Goal: Task Accomplishment & Management: Manage account settings

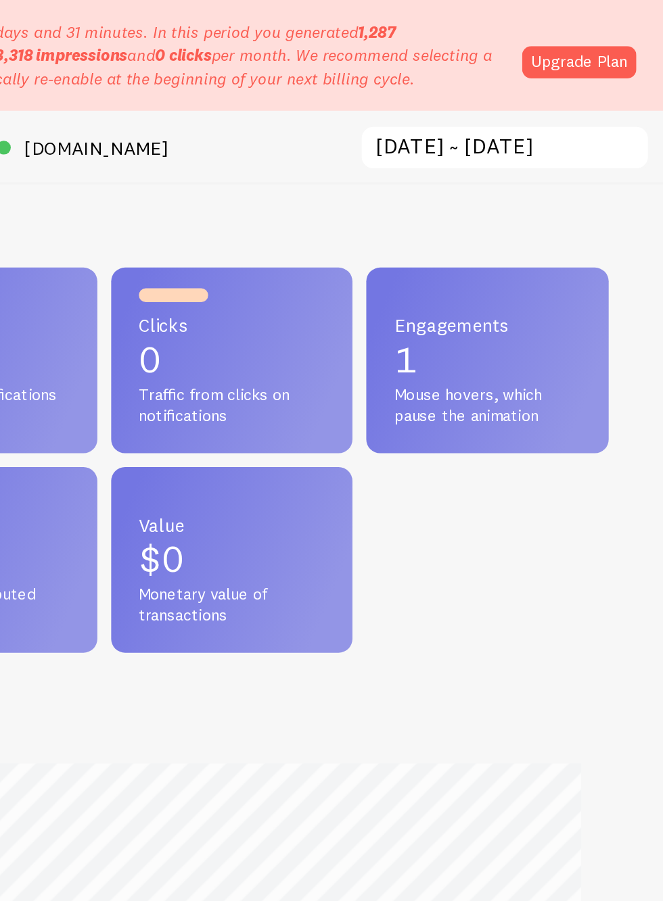
click at [620, 38] on link "Upgrade Plan" at bounding box center [613, 36] width 67 height 19
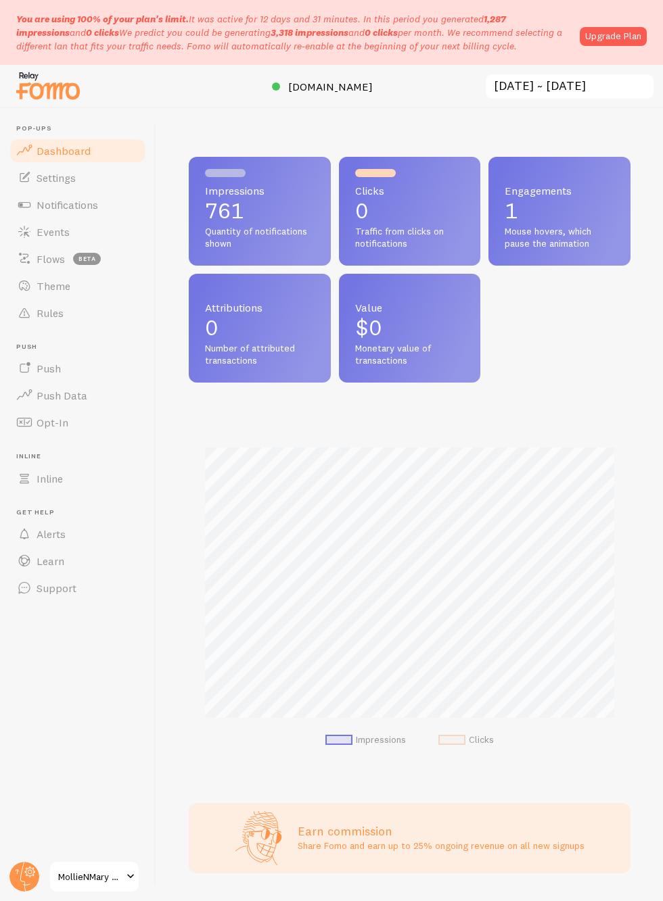
scroll to position [356, 442]
click at [119, 886] on link "MollieNMary LLC brands" at bounding box center [94, 877] width 91 height 32
click at [38, 174] on span "Settings" at bounding box center [56, 178] width 39 height 14
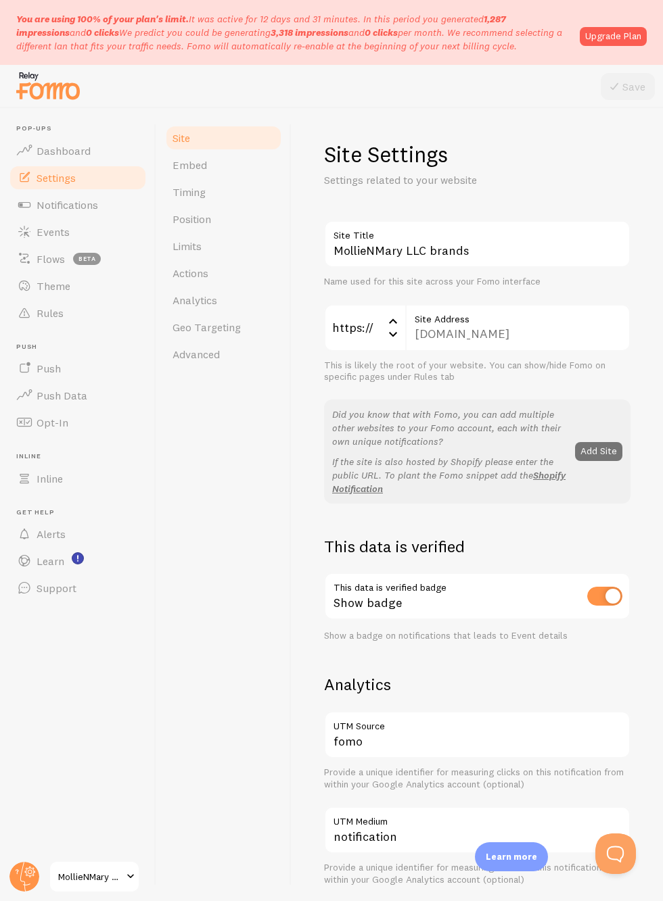
click at [39, 195] on link "Notifications" at bounding box center [77, 204] width 139 height 27
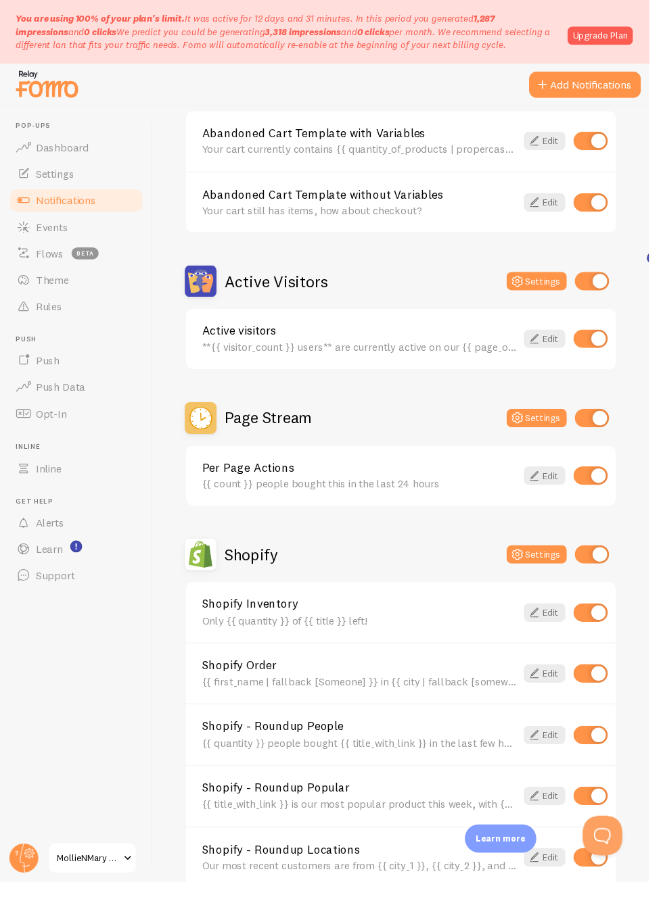
scroll to position [323, 0]
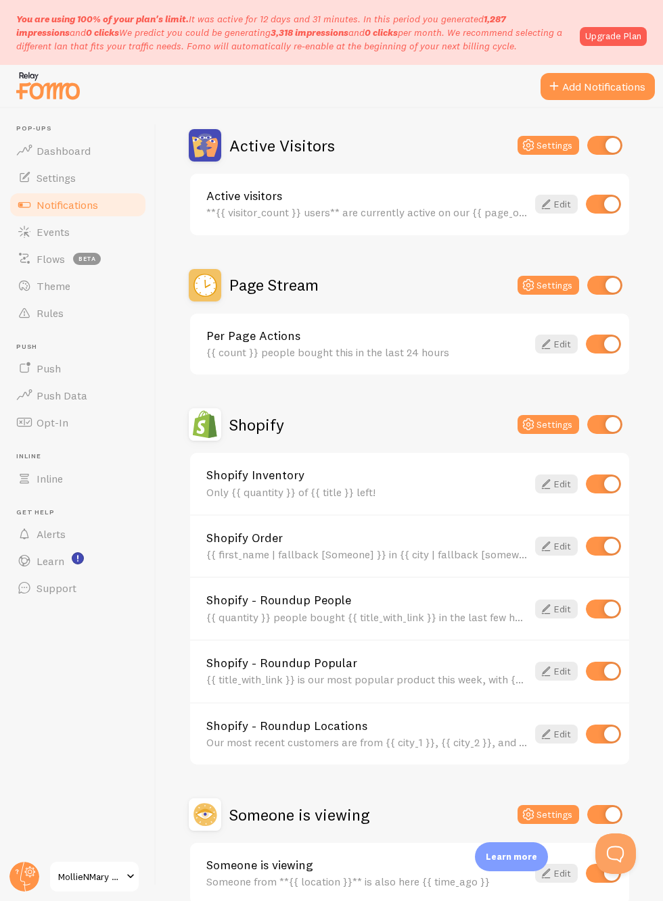
click at [546, 806] on button "Settings" at bounding box center [548, 814] width 62 height 19
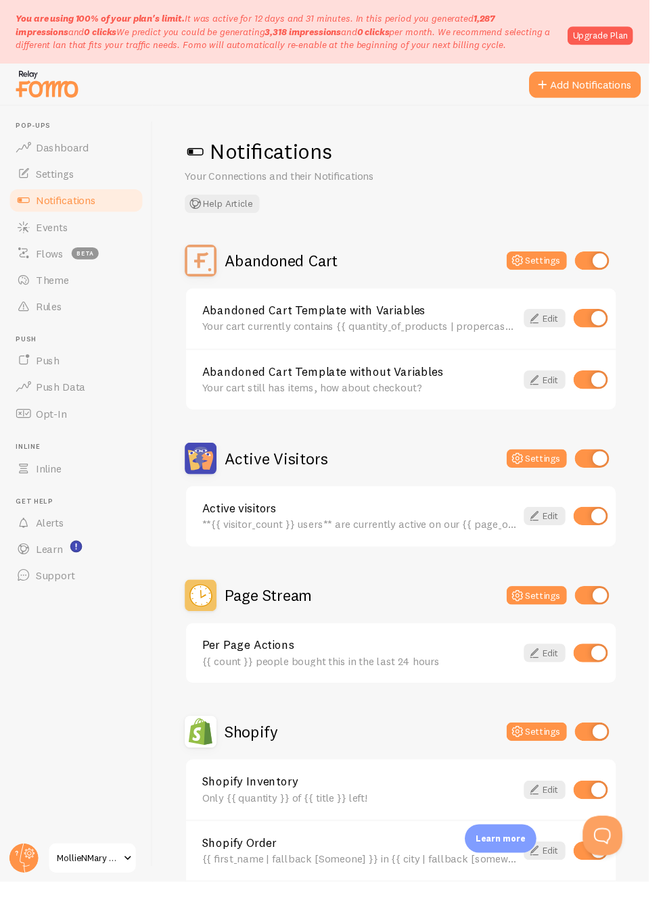
scroll to position [323, 0]
